Goal: Task Accomplishment & Management: Manage account settings

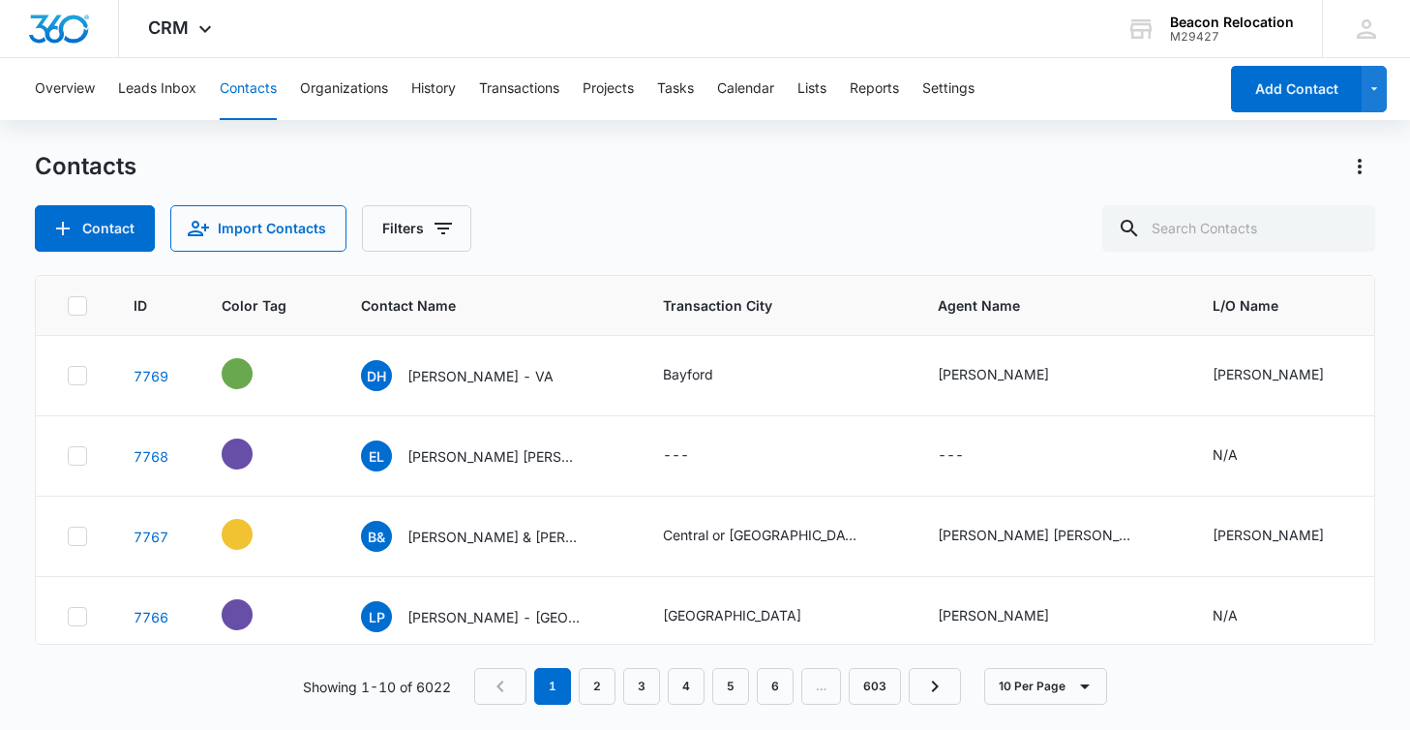
scroll to position [1, 0]
click at [1209, 232] on input "text" at bounding box center [1238, 228] width 273 height 46
type input "pueblo"
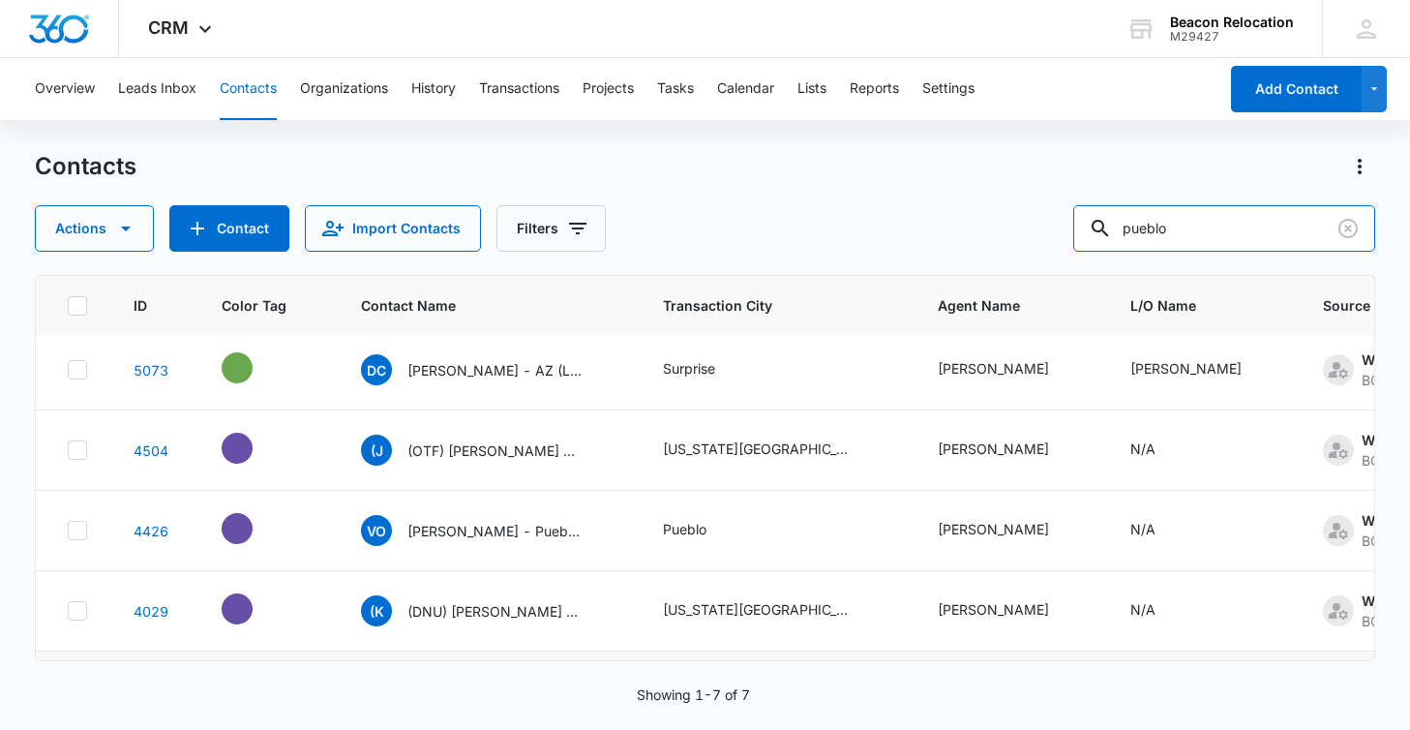
scroll to position [74, 0]
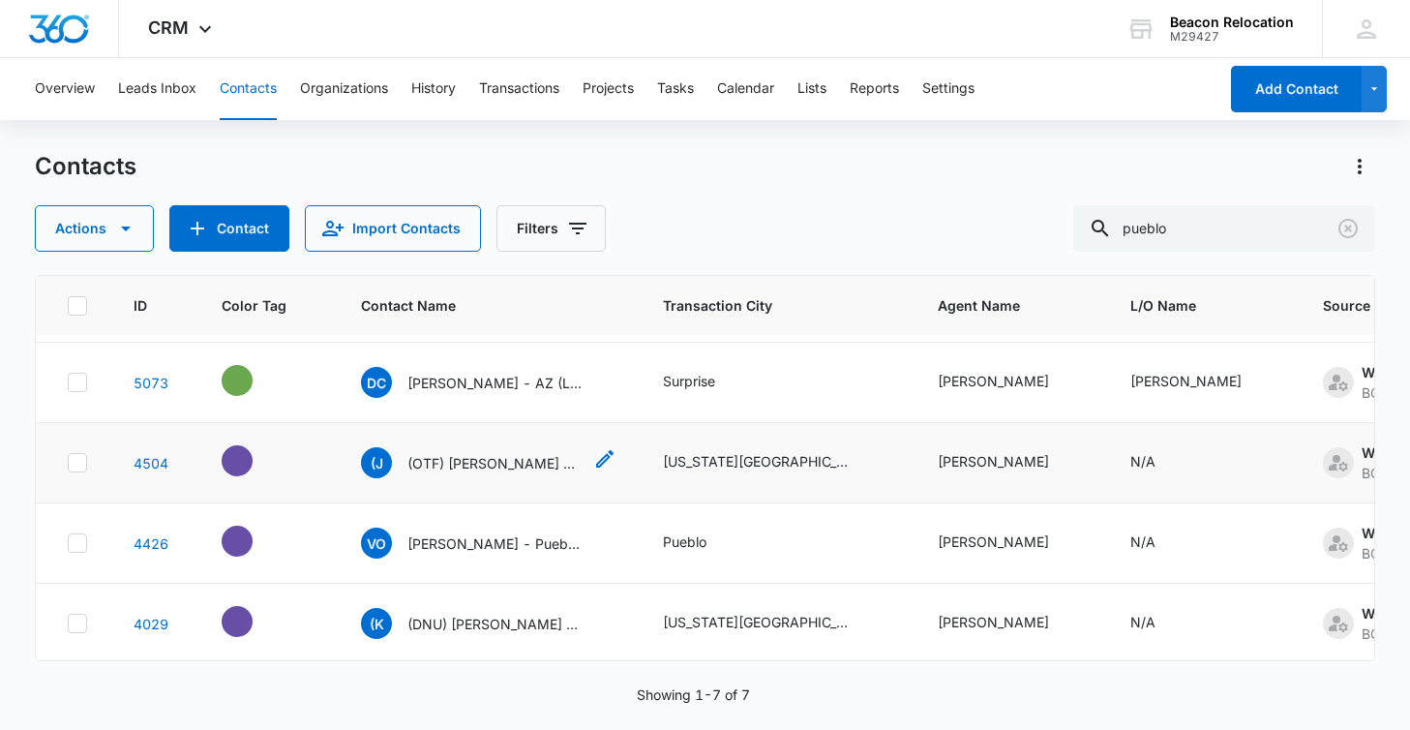
click at [534, 461] on p "(OTF) [PERSON_NAME] - [US_STATE][GEOGRAPHIC_DATA], [GEOGRAPHIC_DATA]" at bounding box center [494, 463] width 174 height 20
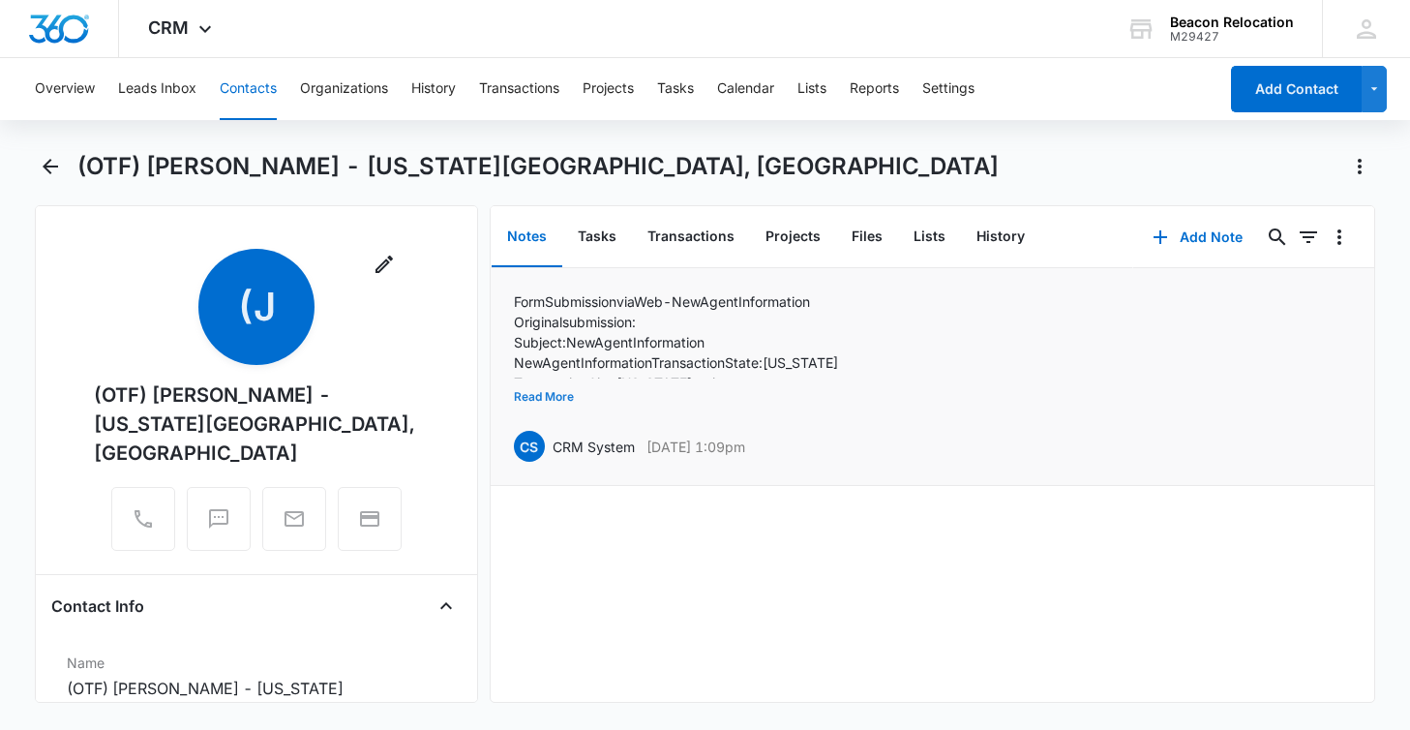
click at [550, 391] on button "Read More" at bounding box center [544, 396] width 60 height 37
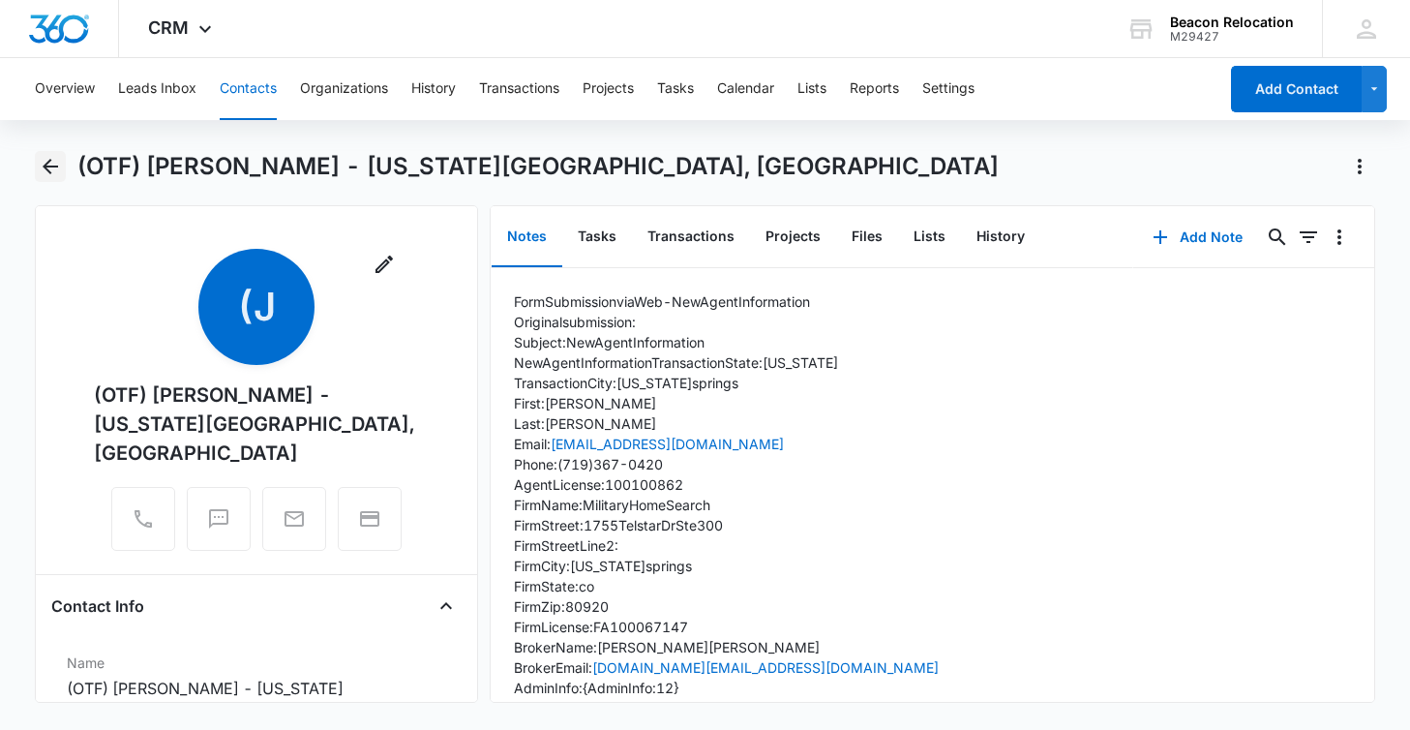
click at [37, 166] on button "Back" at bounding box center [50, 166] width 30 height 31
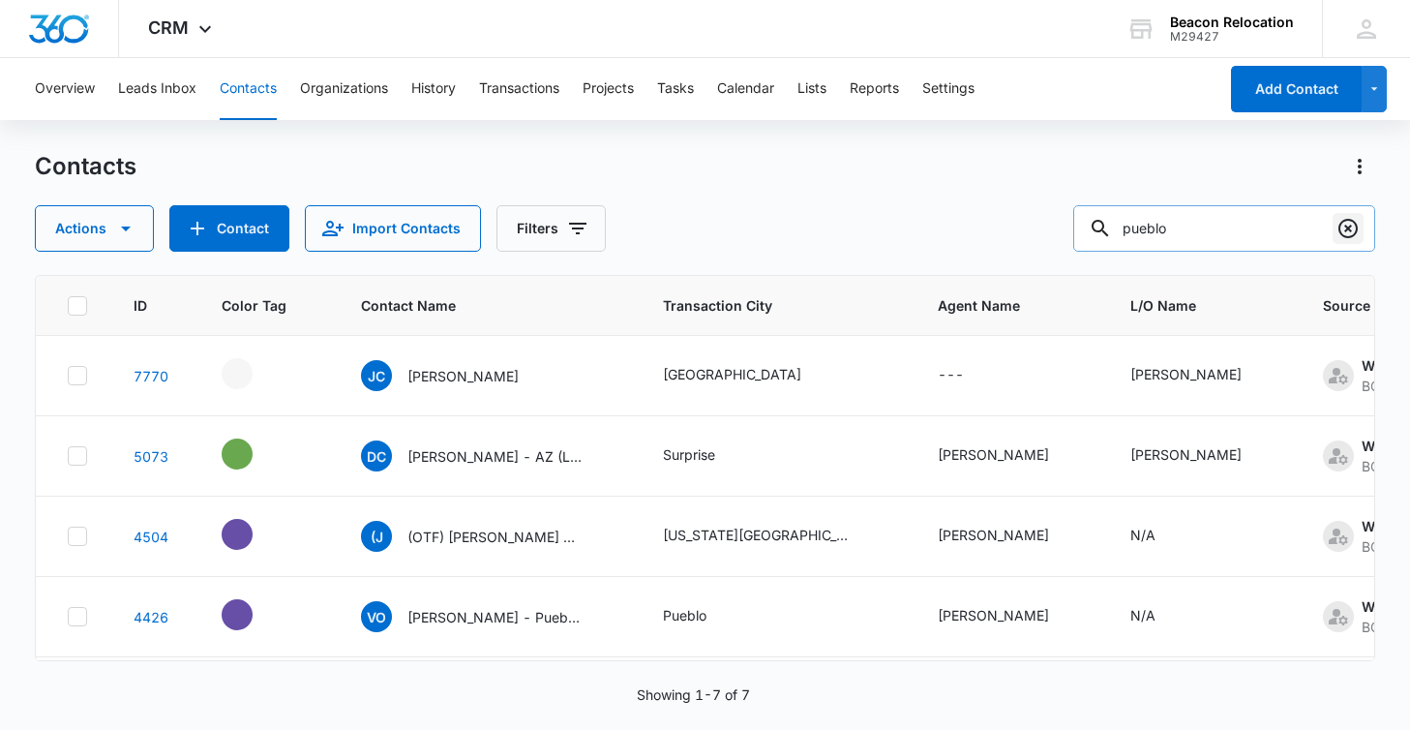
click at [1350, 232] on icon "Clear" at bounding box center [1347, 228] width 23 height 23
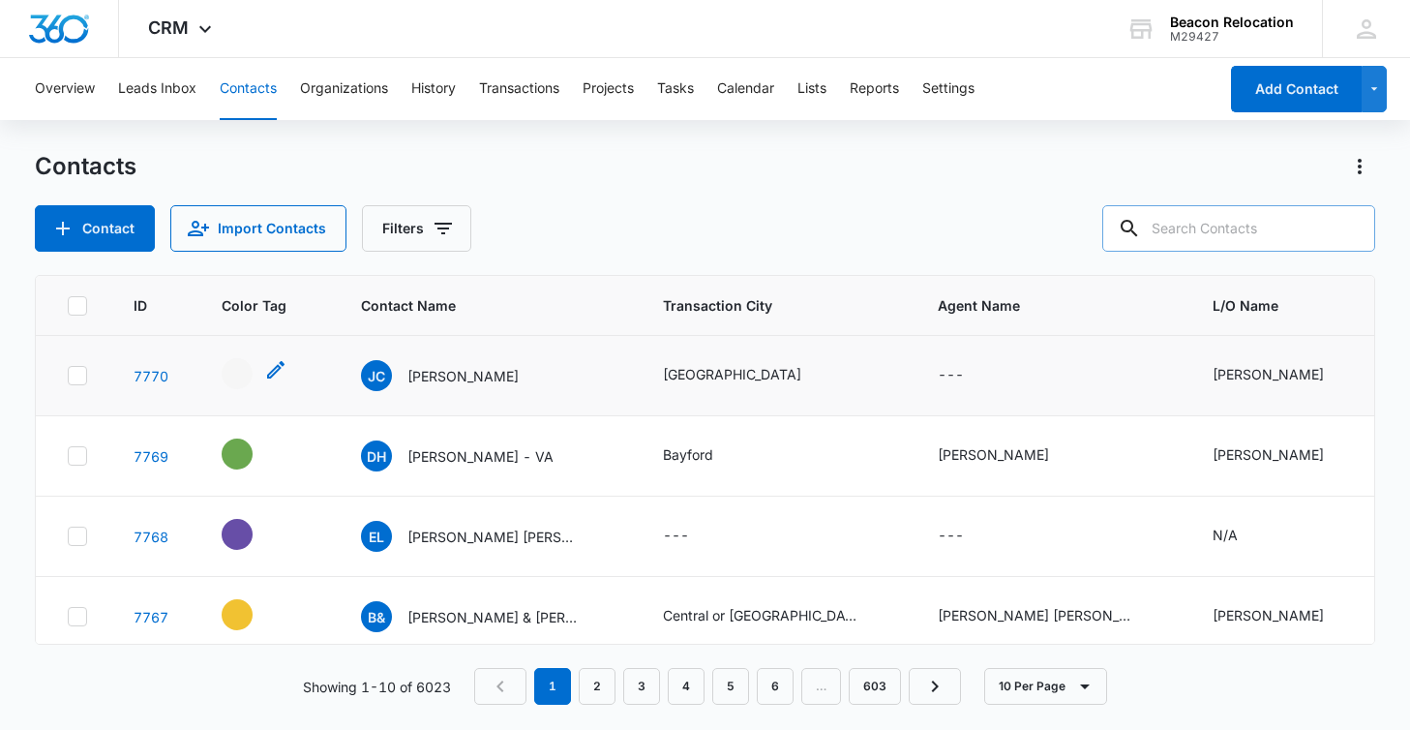
click at [270, 365] on icon "- - Select to Edit Field" at bounding box center [275, 369] width 23 height 23
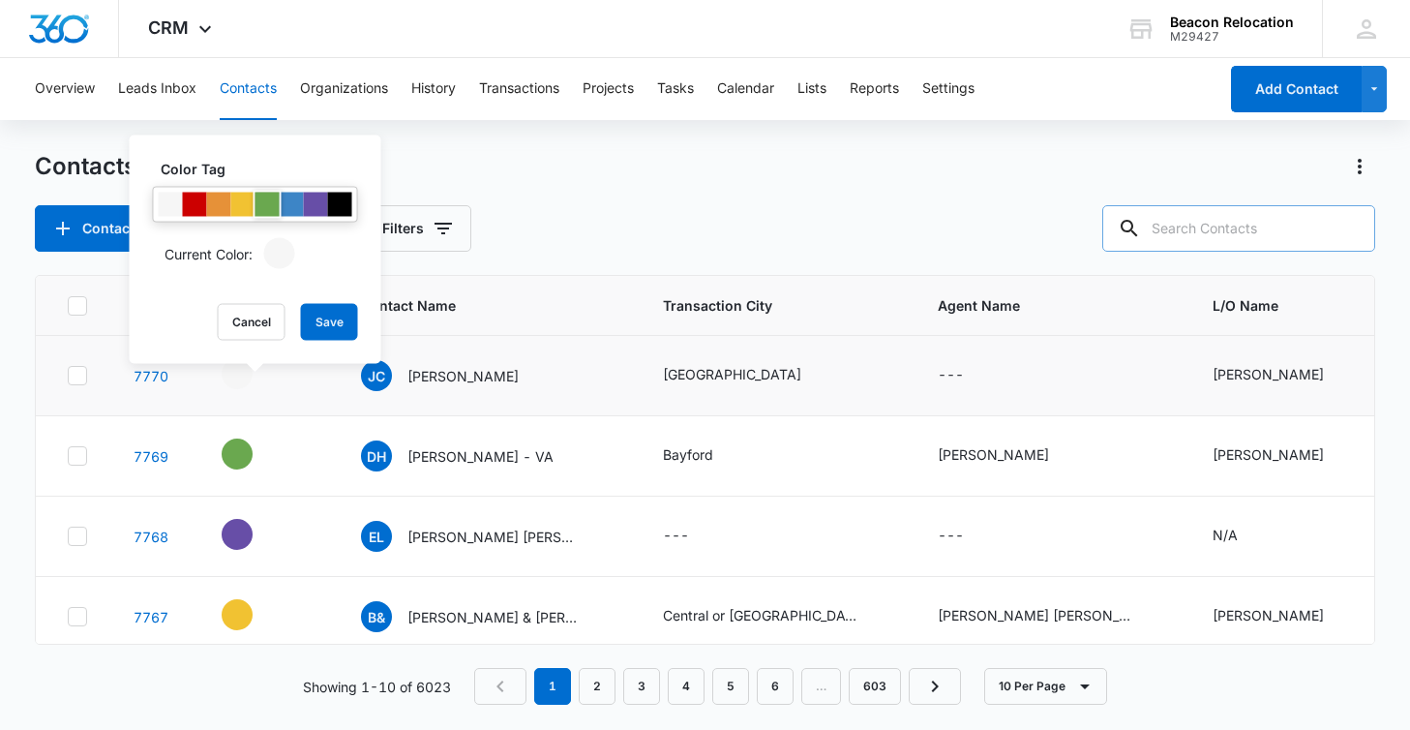
click at [264, 206] on div at bounding box center [267, 205] width 24 height 24
click at [236, 205] on div at bounding box center [243, 205] width 24 height 24
click at [318, 320] on button "Save" at bounding box center [329, 322] width 57 height 37
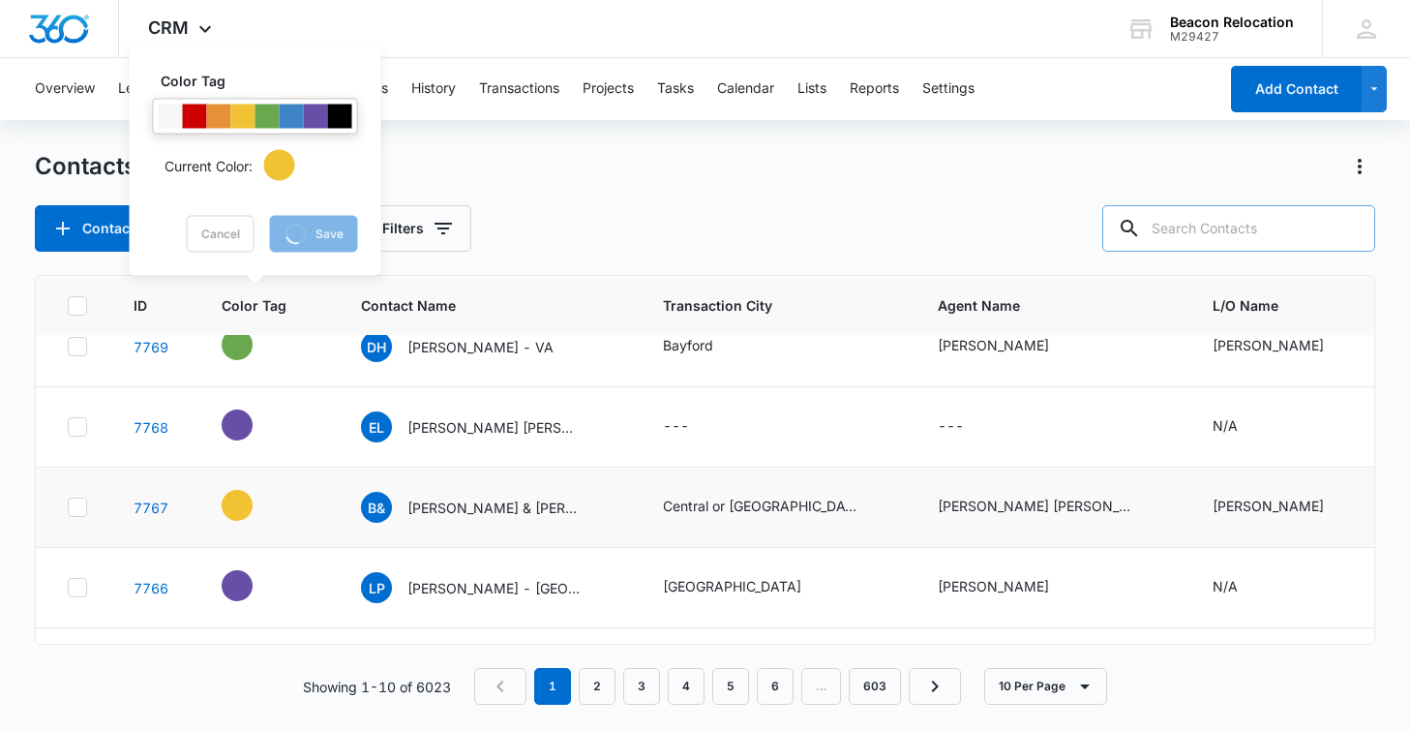
scroll to position [109, 0]
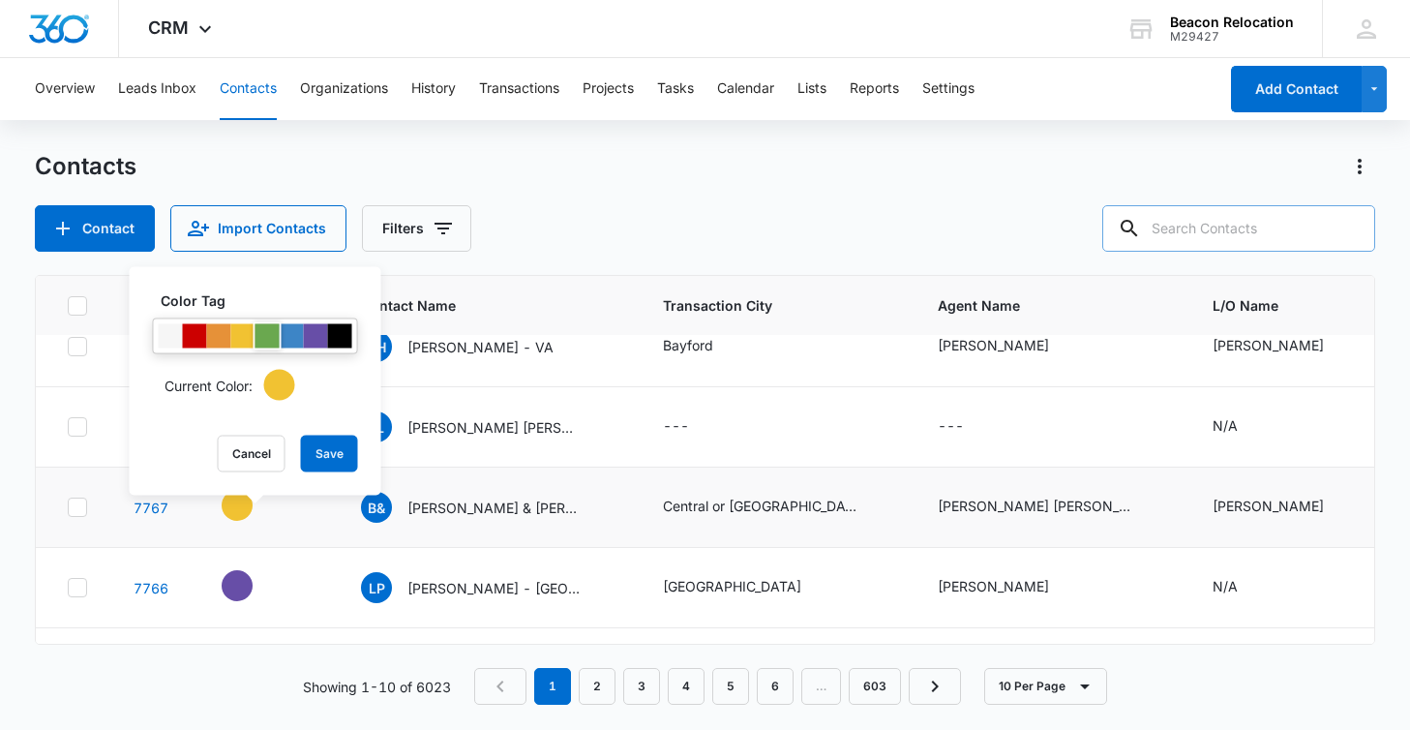
click at [271, 336] on div at bounding box center [267, 336] width 24 height 24
click at [329, 450] on button "Save" at bounding box center [329, 453] width 57 height 37
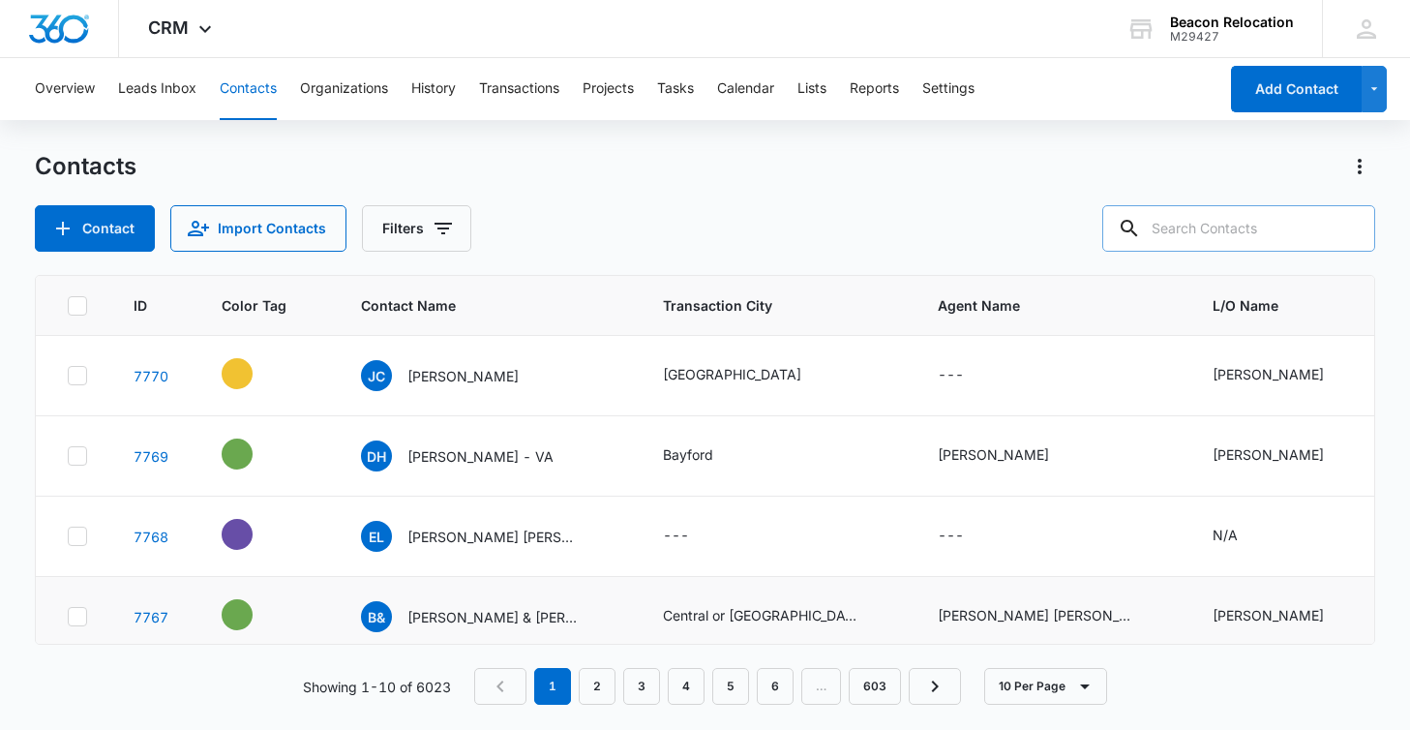
scroll to position [0, 0]
click at [434, 536] on p "[PERSON_NAME] [PERSON_NAME]" at bounding box center [494, 536] width 174 height 20
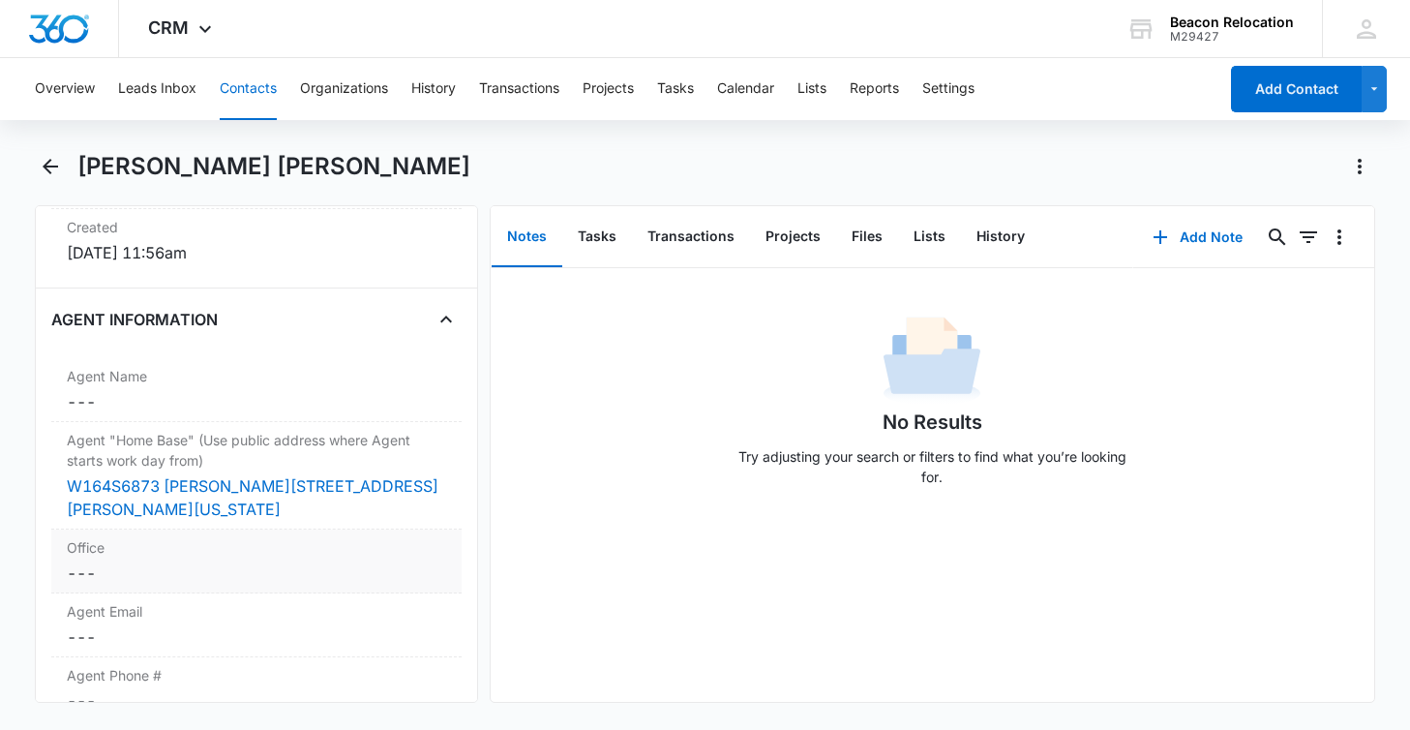
scroll to position [1384, 0]
click at [138, 388] on dd "Cancel Save Changes ---" at bounding box center [256, 399] width 378 height 23
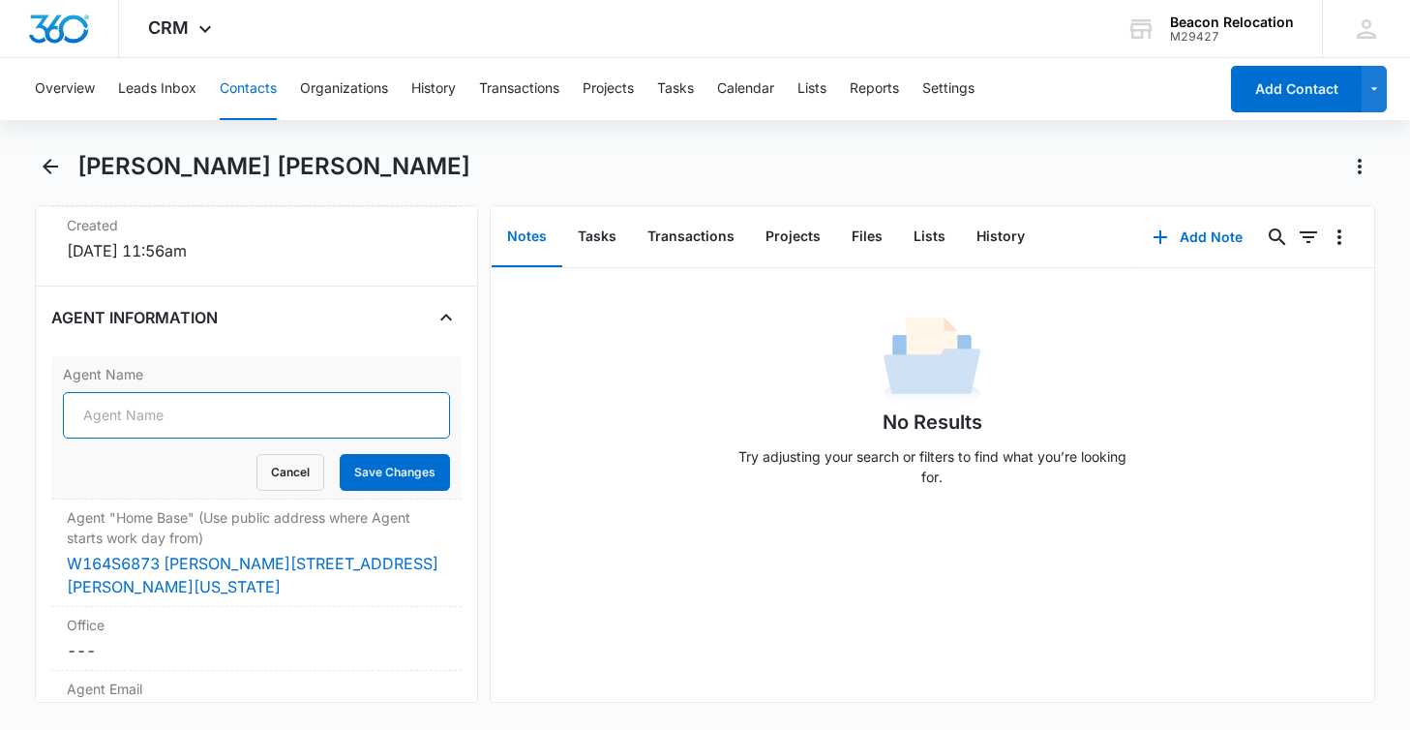
click at [150, 396] on input "Agent Name" at bounding box center [256, 415] width 386 height 46
type input "[PERSON_NAME] [PERSON_NAME]"
click at [397, 422] on form "[PERSON_NAME] [PERSON_NAME] Cancel Save Changes" at bounding box center [256, 441] width 386 height 99
click at [395, 454] on button "Save Changes" at bounding box center [395, 472] width 110 height 37
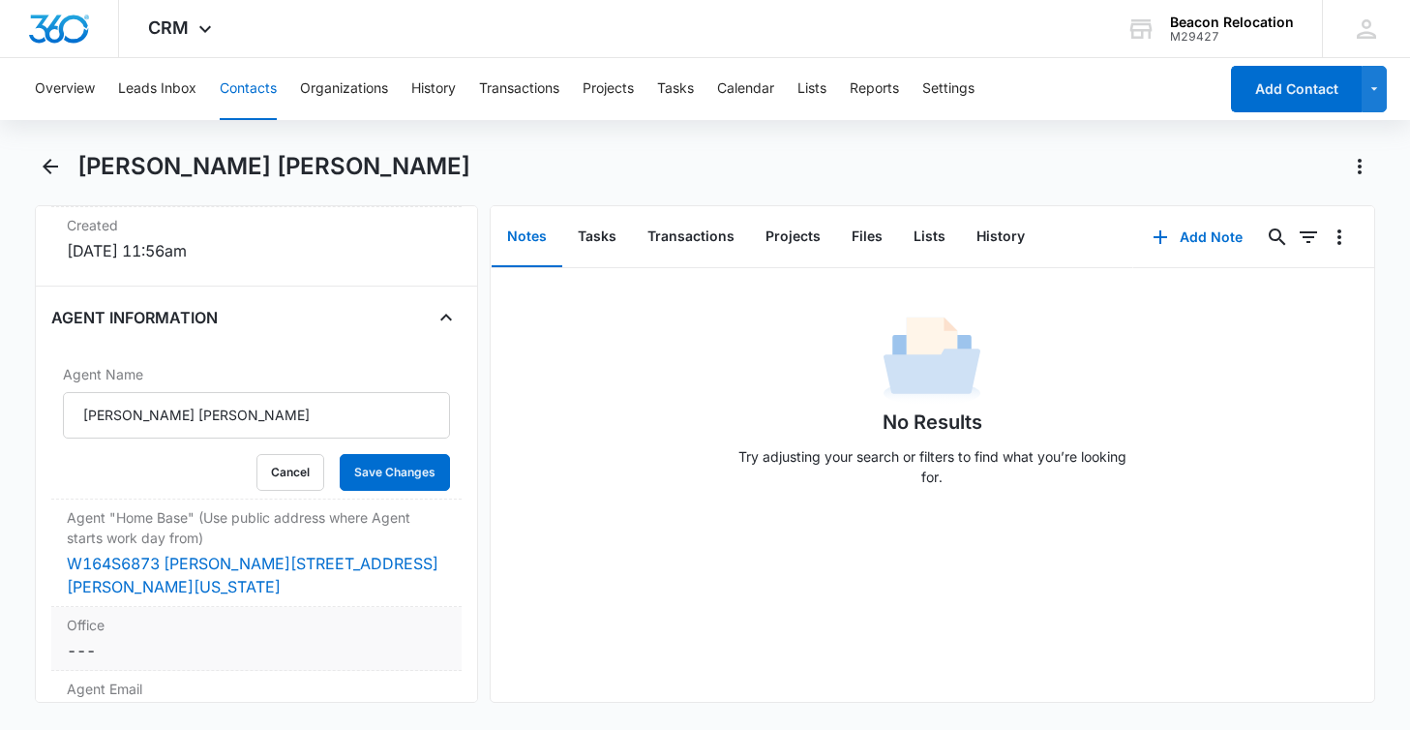
click at [139, 639] on dd "Cancel Save Changes ---" at bounding box center [256, 650] width 378 height 23
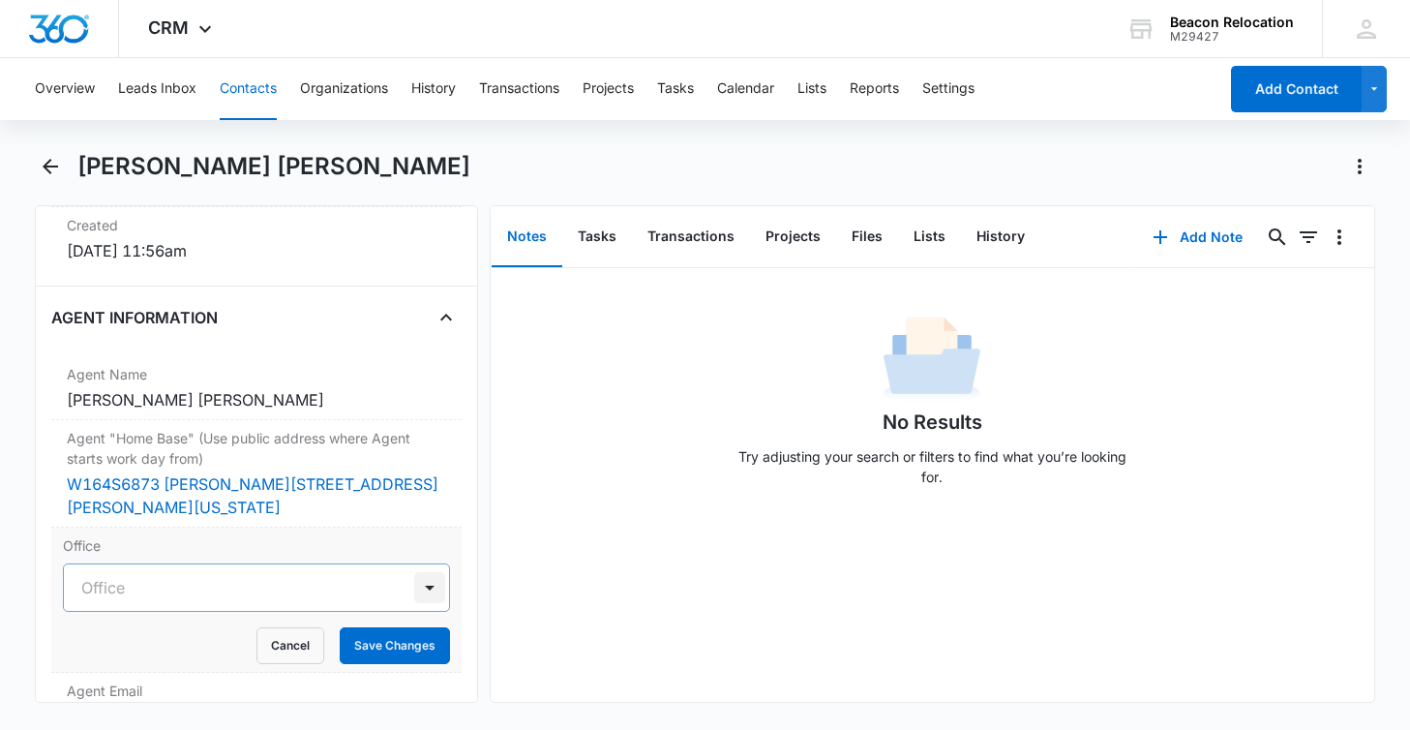
click at [429, 572] on div at bounding box center [429, 587] width 31 height 31
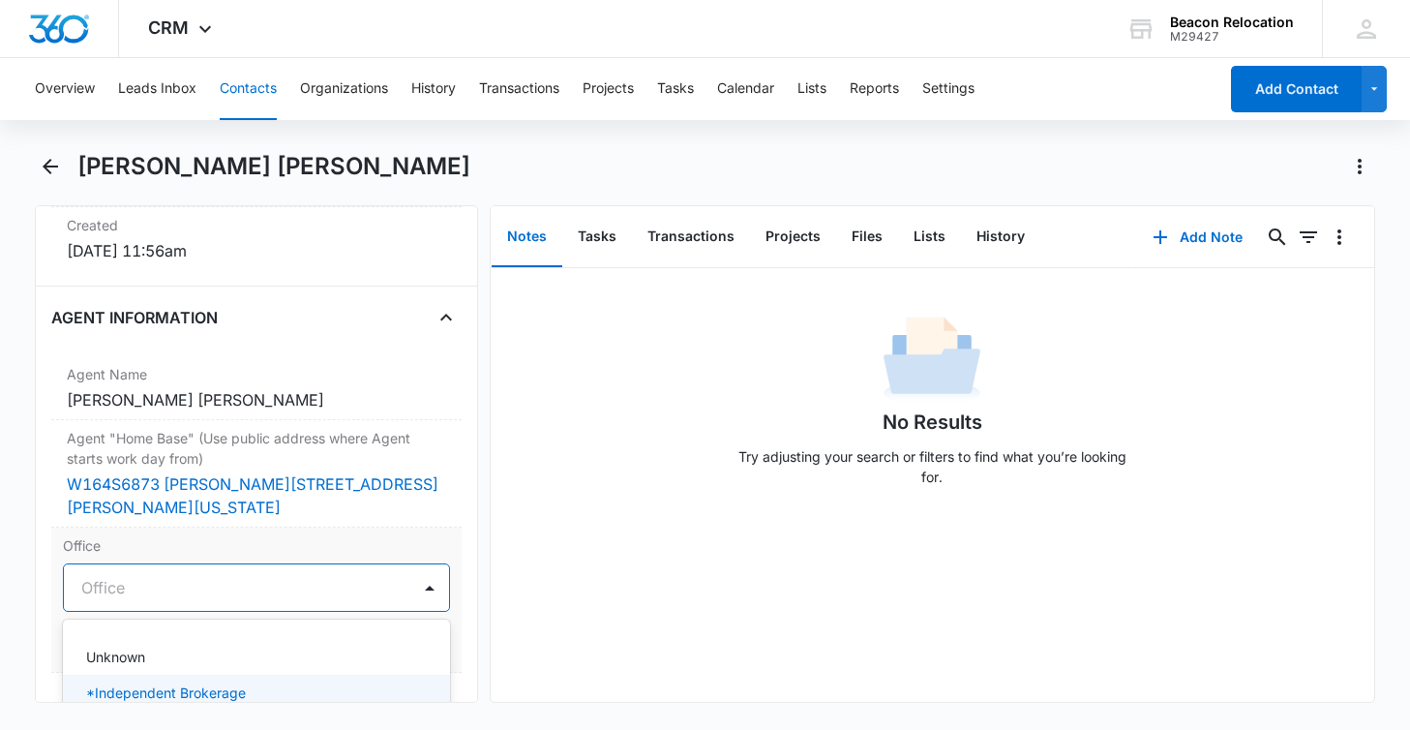
scroll to position [9, 0]
click at [229, 673] on p "*Independent Brokerage" at bounding box center [166, 683] width 160 height 20
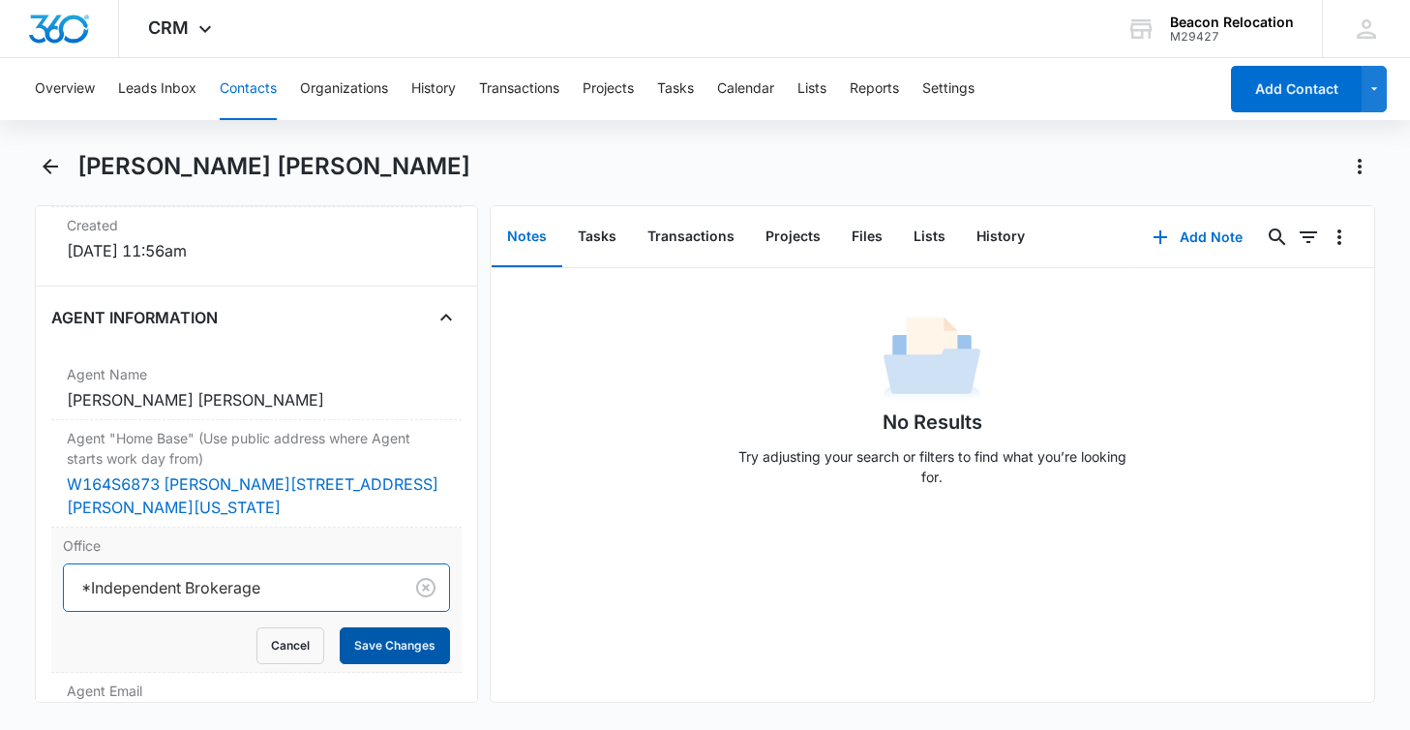
click at [410, 627] on button "Save Changes" at bounding box center [395, 645] width 110 height 37
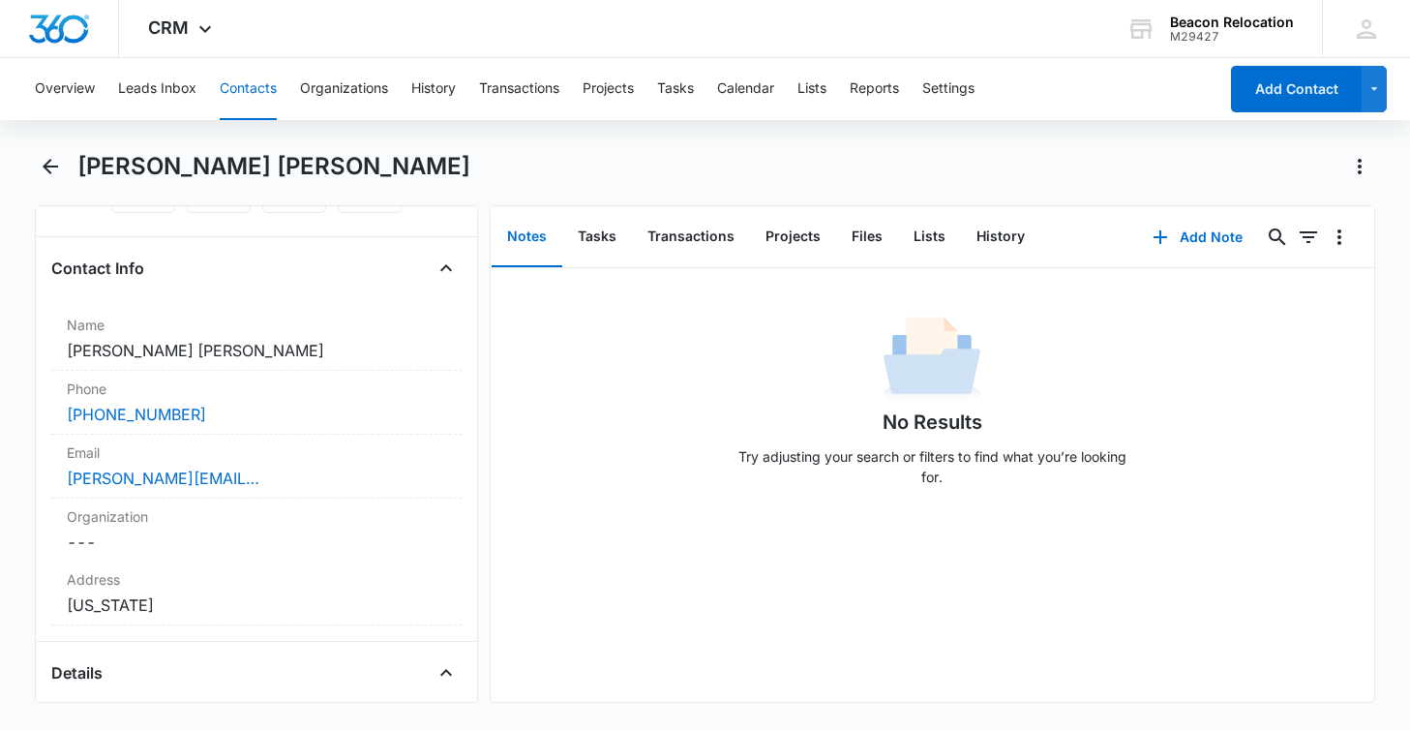
scroll to position [292, 0]
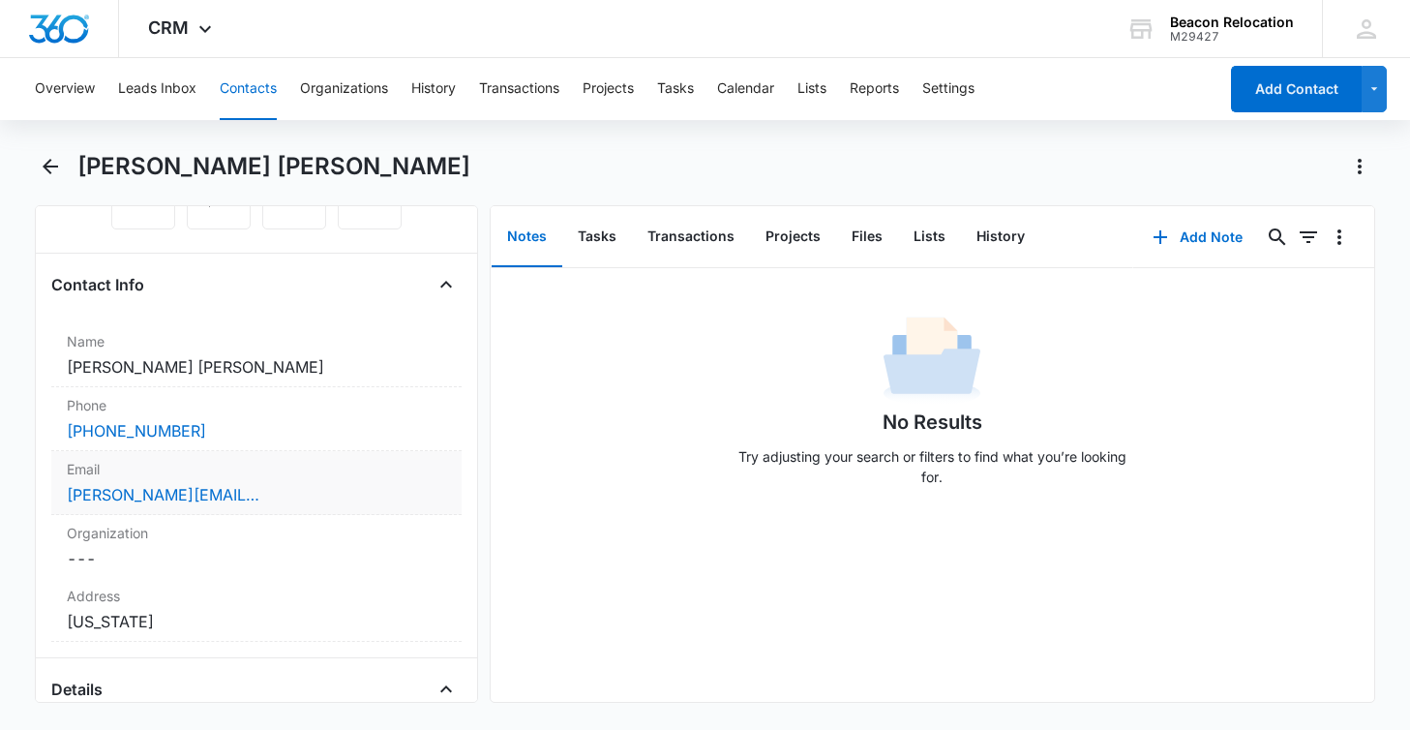
click at [299, 483] on div "[PERSON_NAME][EMAIL_ADDRESS][DOMAIN_NAME]" at bounding box center [256, 494] width 378 height 23
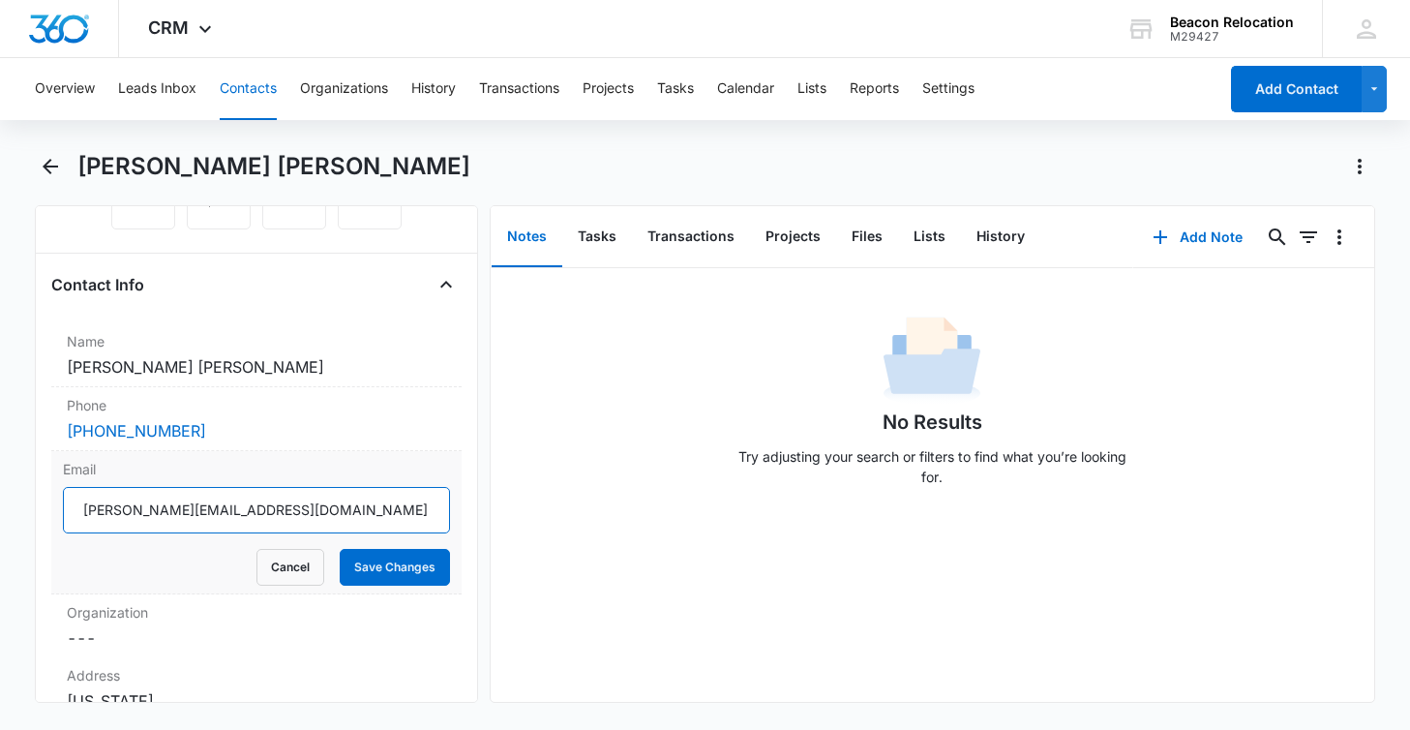
drag, startPoint x: 294, startPoint y: 475, endPoint x: 56, endPoint y: 467, distance: 238.2
click at [56, 467] on div "Email [PERSON_NAME][EMAIL_ADDRESS][DOMAIN_NAME] Cancel Save Changes" at bounding box center [255, 522] width 409 height 143
click at [290, 549] on button "Cancel" at bounding box center [290, 567] width 68 height 37
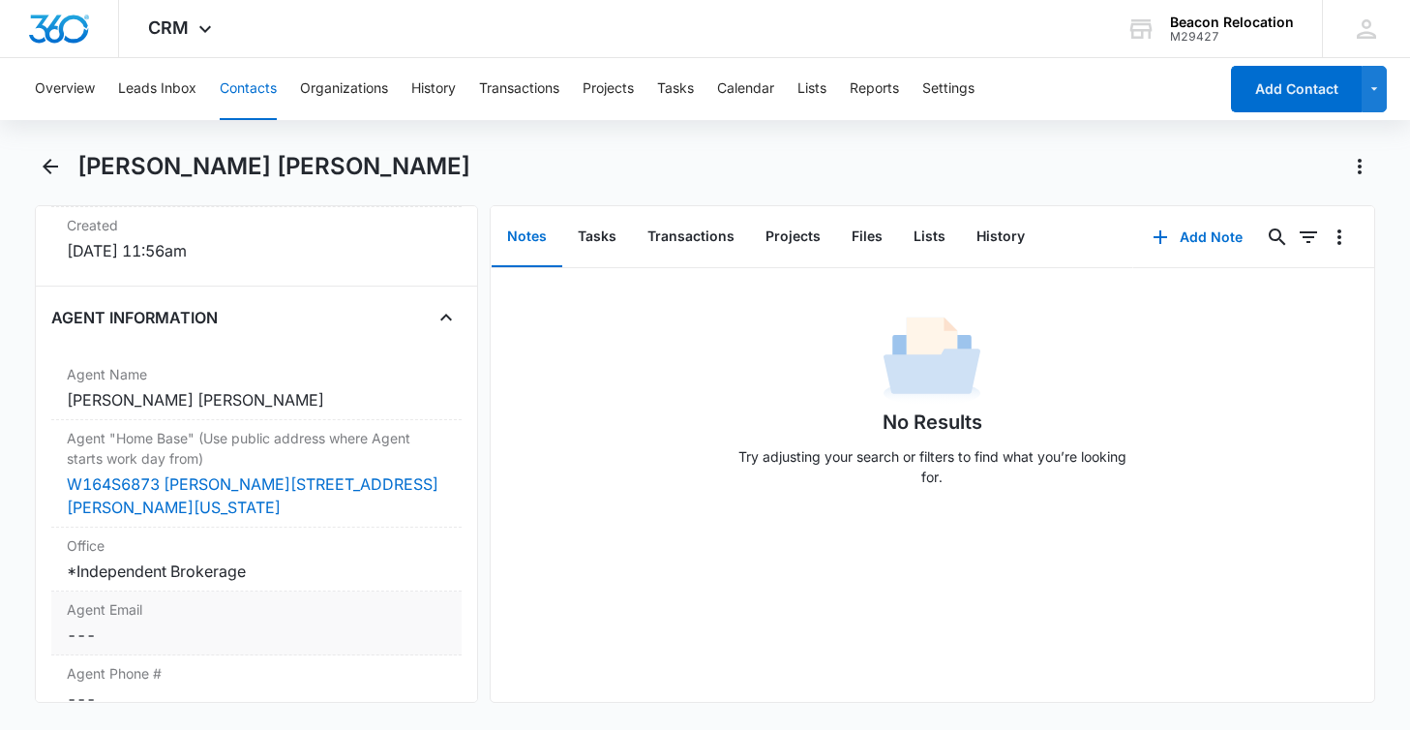
scroll to position [1386, 0]
click at [220, 621] on dd "Cancel Save Changes ---" at bounding box center [256, 632] width 378 height 23
click at [215, 627] on input "Agent Email" at bounding box center [256, 648] width 386 height 46
paste input "[PERSON_NAME][EMAIL_ADDRESS][DOMAIN_NAME]"
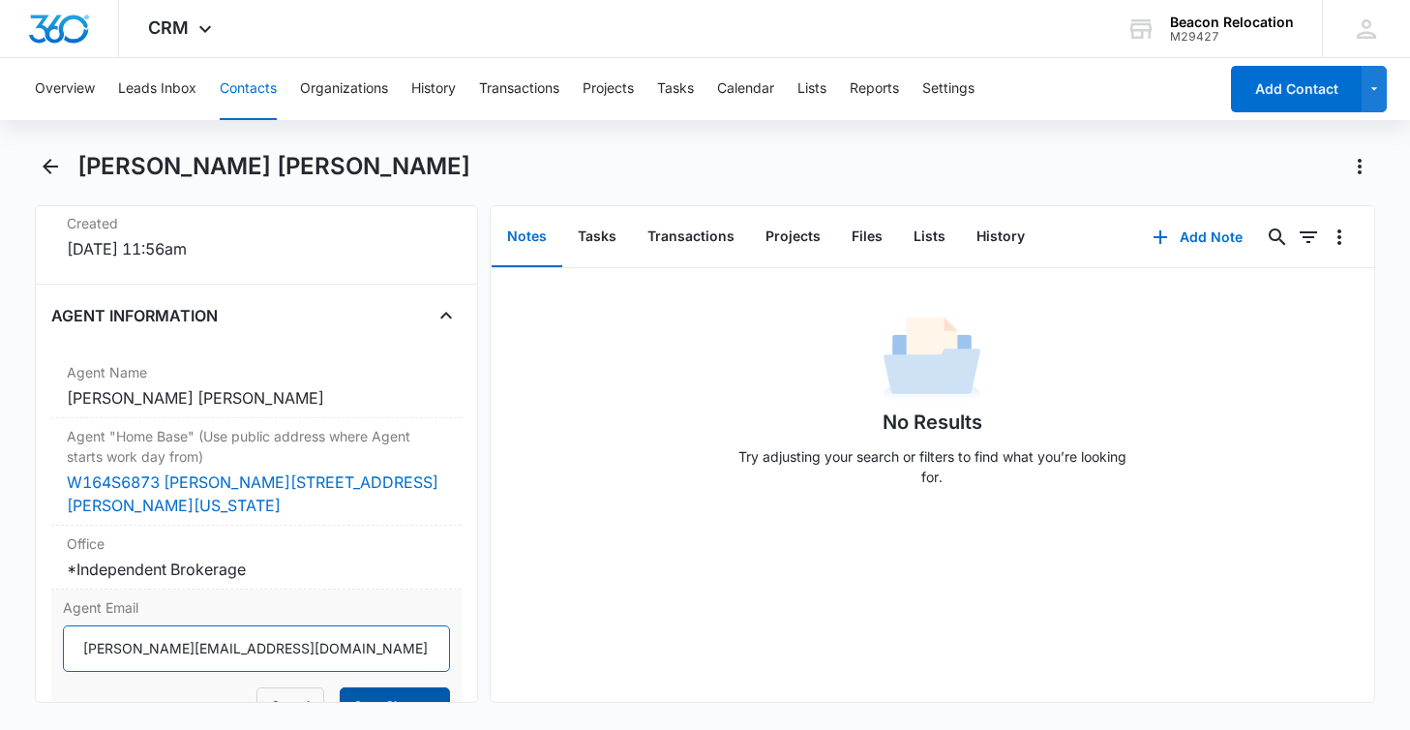
type input "[PERSON_NAME][EMAIL_ADDRESS][DOMAIN_NAME]"
click at [379, 687] on button "Save Changes" at bounding box center [395, 705] width 110 height 37
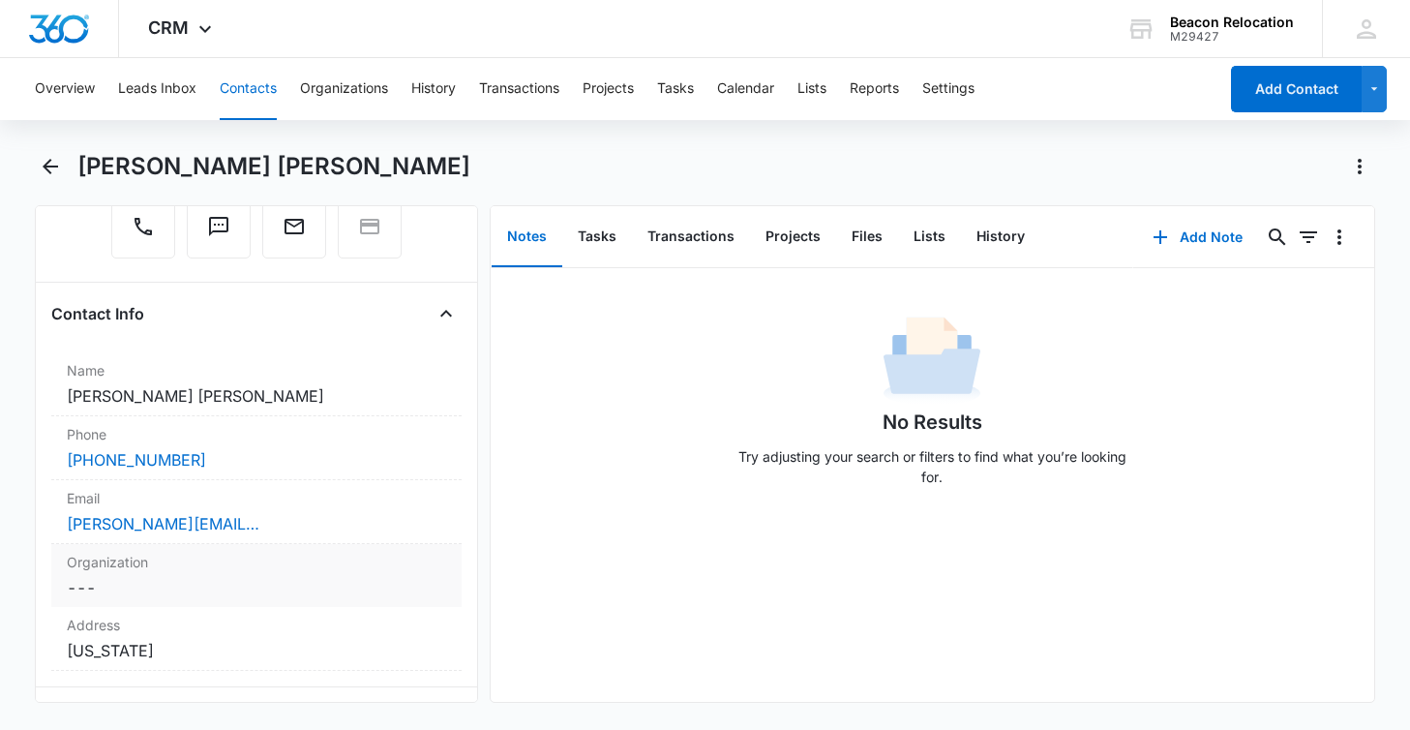
scroll to position [253, 0]
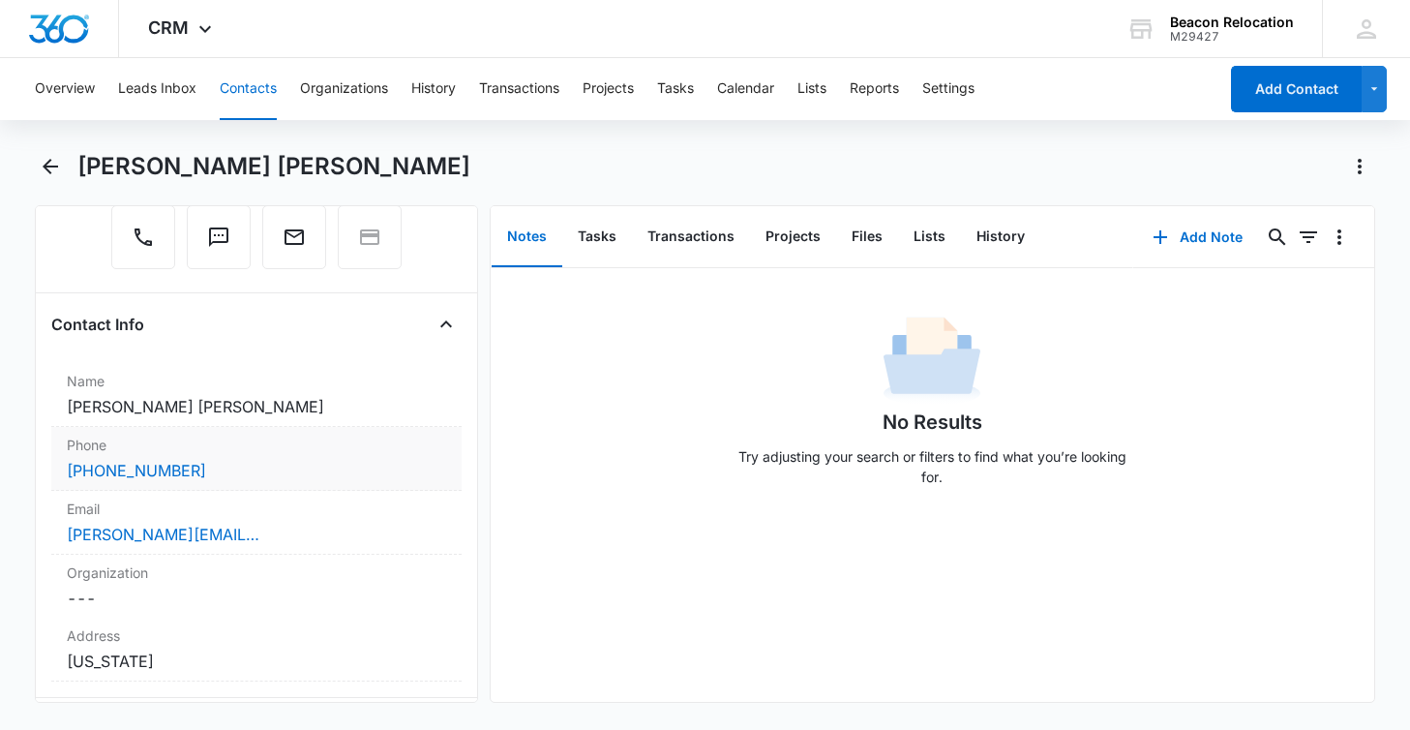
click at [239, 459] on div "[PHONE_NUMBER]" at bounding box center [256, 470] width 378 height 23
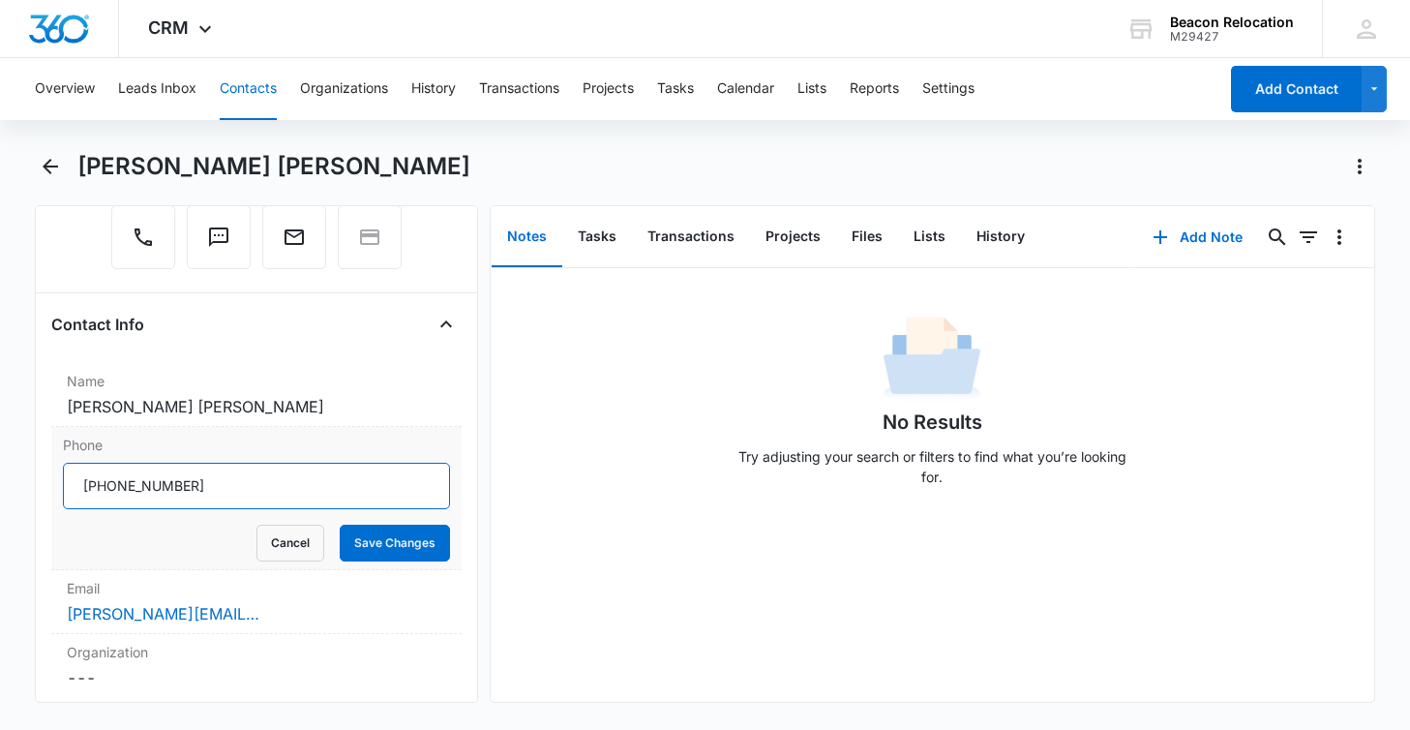
drag, startPoint x: 227, startPoint y: 462, endPoint x: 59, endPoint y: 459, distance: 168.4
click at [59, 459] on div "Phone Cancel Save Changes" at bounding box center [255, 498] width 409 height 143
click at [292, 524] on button "Cancel" at bounding box center [290, 542] width 68 height 37
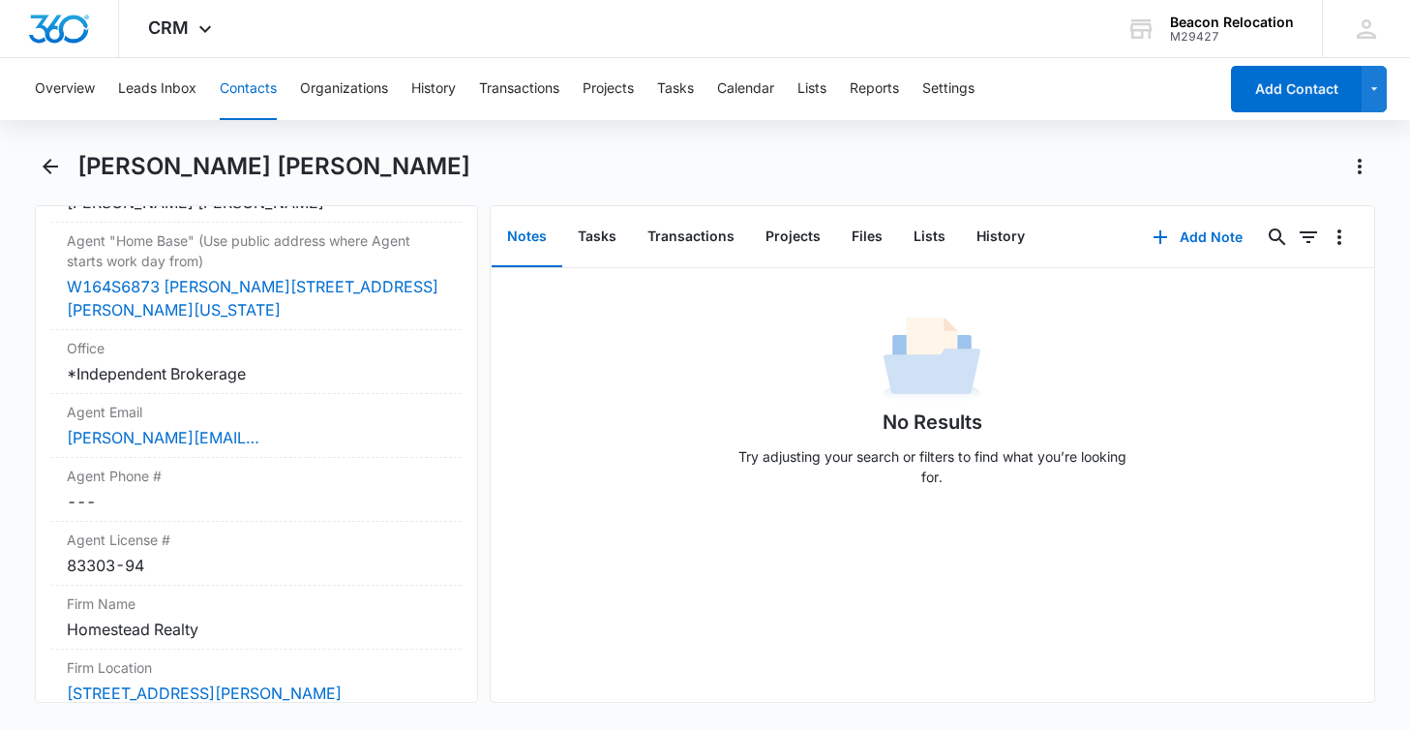
scroll to position [1583, 0]
click at [150, 488] on dd "Cancel Save Changes ---" at bounding box center [256, 499] width 378 height 23
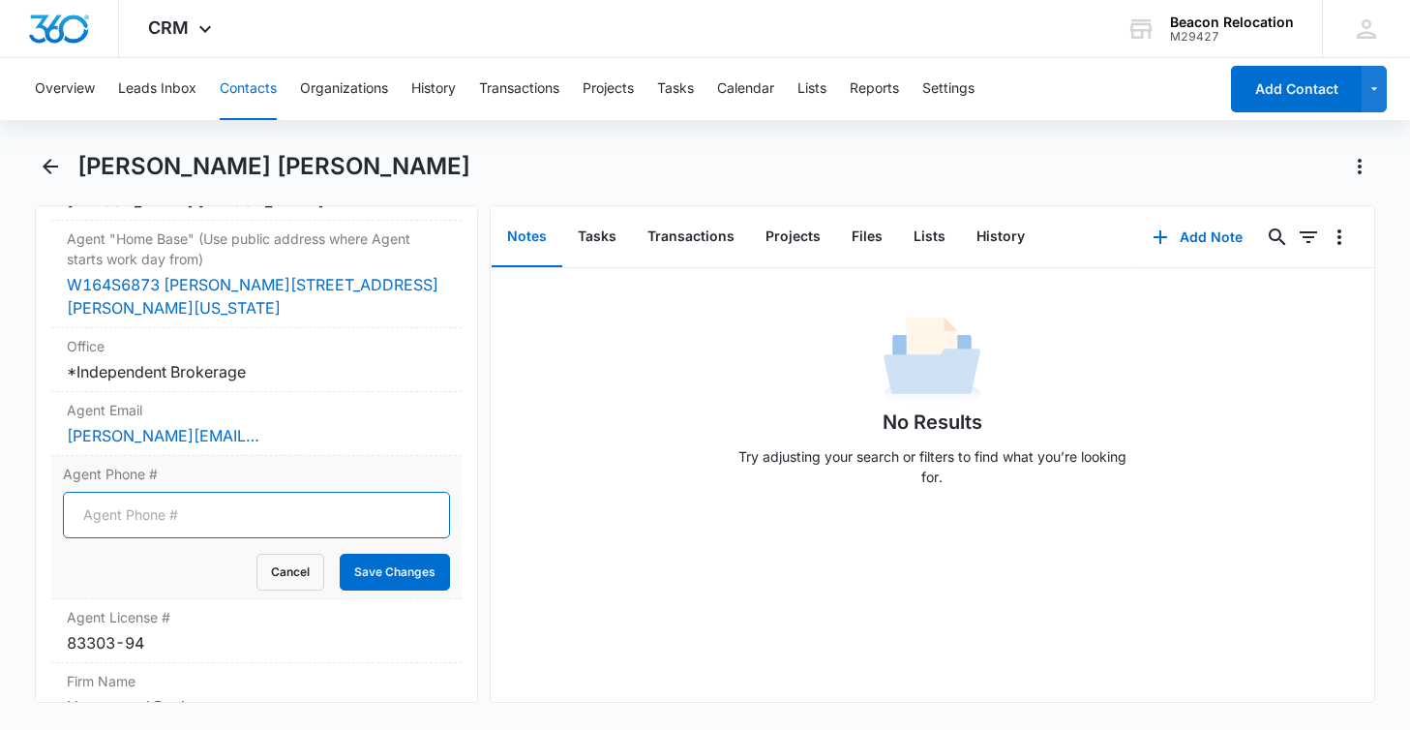
click at [166, 492] on input "Agent Phone #" at bounding box center [256, 515] width 386 height 46
paste input "[PHONE_NUMBER]"
type input "[PHONE_NUMBER]"
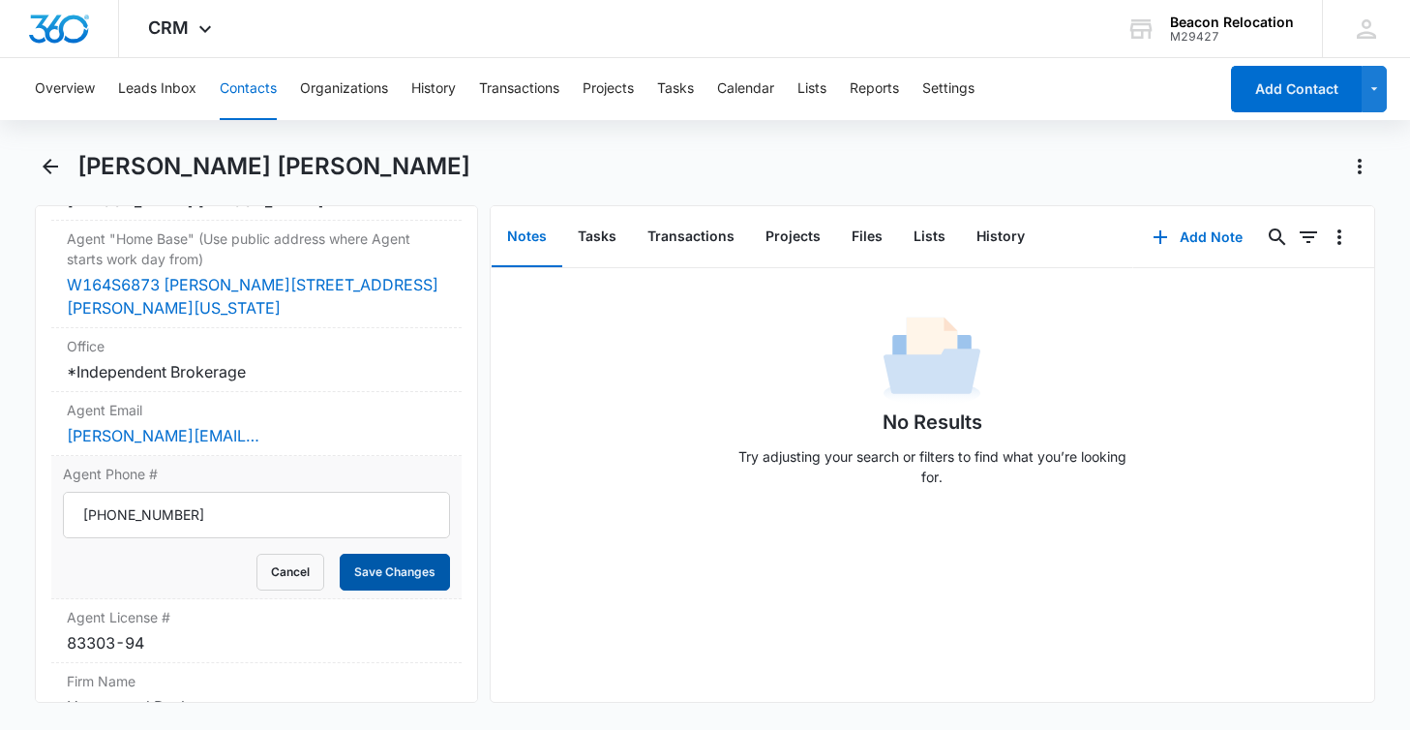
click at [379, 553] on button "Save Changes" at bounding box center [395, 571] width 110 height 37
